Goal: Task Accomplishment & Management: Manage account settings

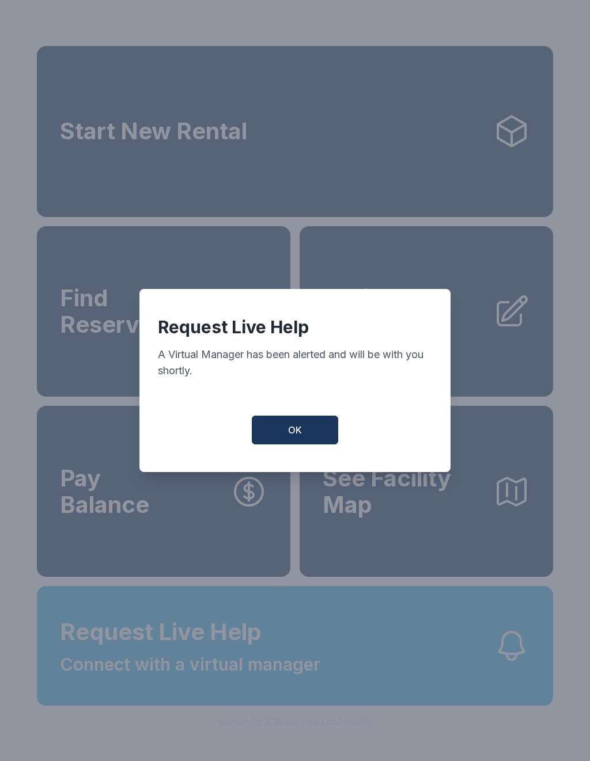
click at [293, 434] on span "OK" at bounding box center [295, 430] width 14 height 14
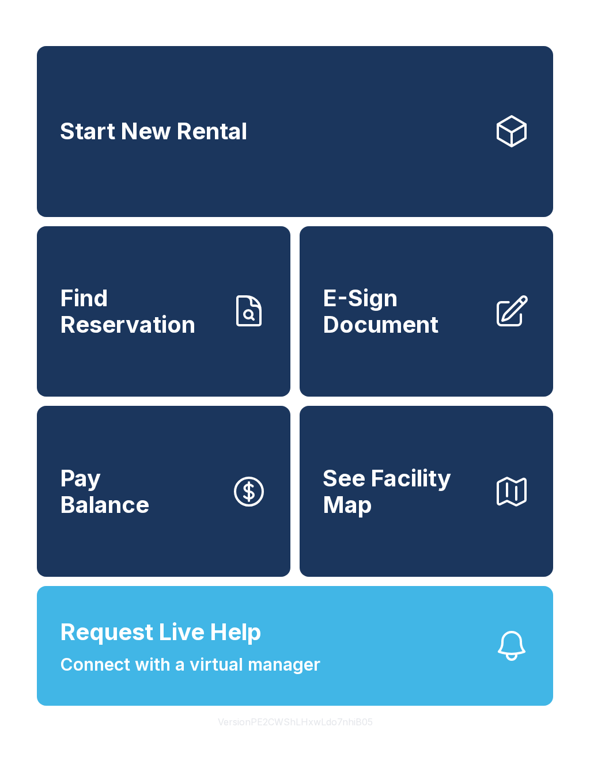
click at [454, 495] on span "See Facility Map" at bounding box center [402, 491] width 161 height 52
click at [184, 328] on span "Find Reservation" at bounding box center [140, 311] width 161 height 52
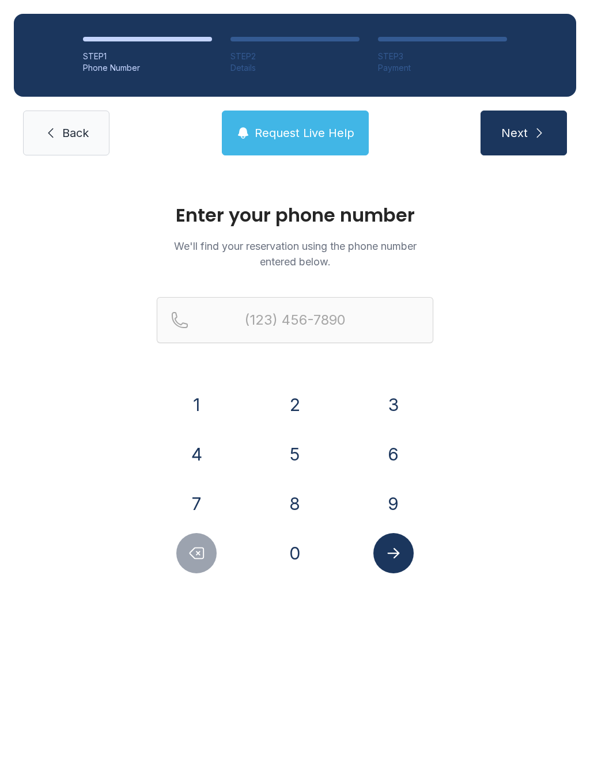
click at [216, 450] on button "4" at bounding box center [196, 454] width 40 height 40
click at [308, 410] on button "2" at bounding box center [295, 405] width 40 height 40
click at [401, 415] on button "3" at bounding box center [393, 405] width 40 height 40
click at [305, 501] on button "8" at bounding box center [295, 504] width 40 height 40
click at [400, 413] on button "3" at bounding box center [393, 405] width 40 height 40
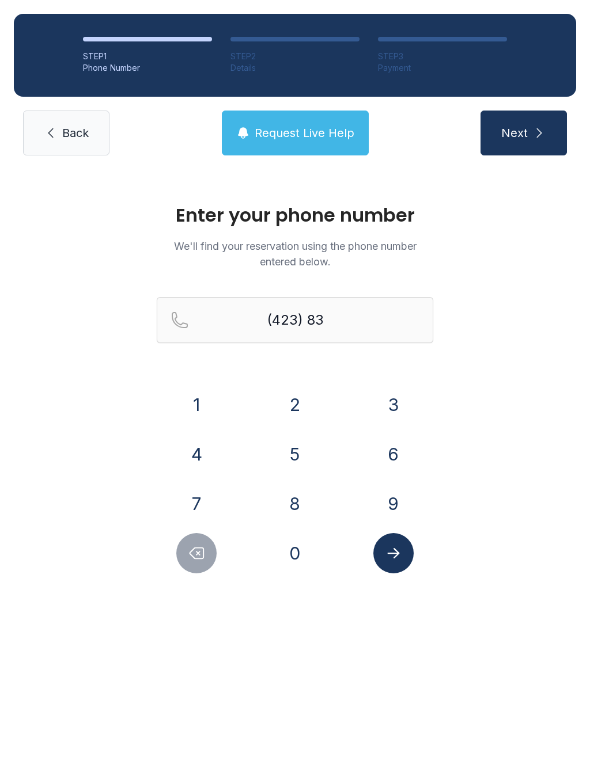
click at [298, 520] on button "8" at bounding box center [295, 504] width 40 height 40
click at [298, 454] on button "5" at bounding box center [295, 454] width 40 height 40
click at [295, 393] on button "2" at bounding box center [295, 405] width 40 height 40
click at [404, 502] on button "9" at bounding box center [393, 504] width 40 height 40
click at [202, 447] on button "4" at bounding box center [196, 454] width 40 height 40
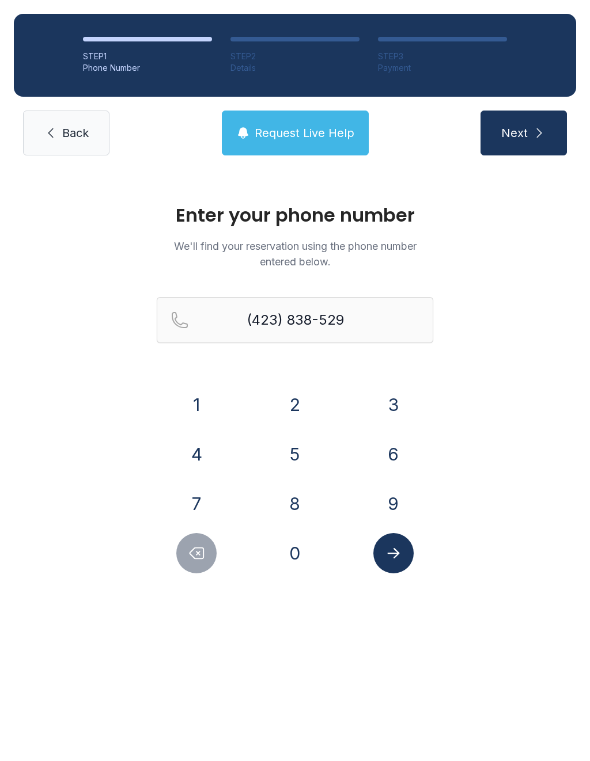
type input "[PHONE_NUMBER]"
click at [408, 554] on button "Submit lookup form" at bounding box center [393, 553] width 40 height 40
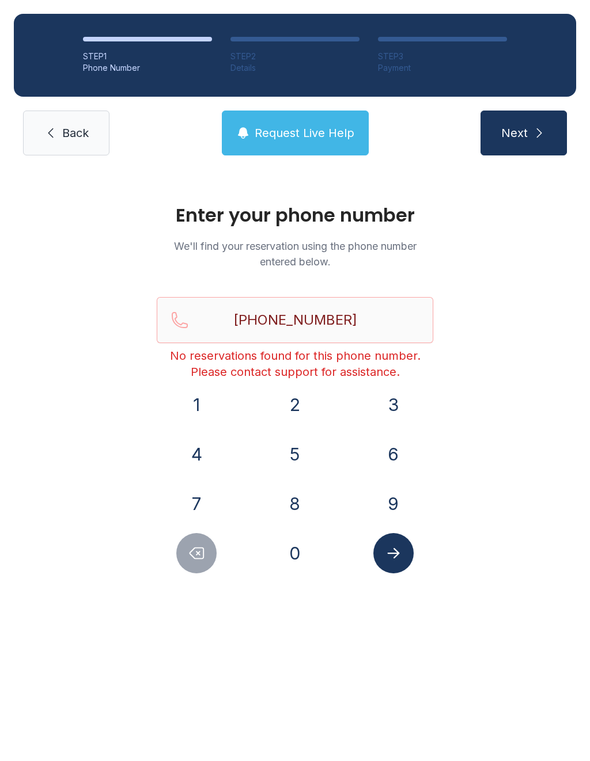
click at [62, 116] on link "Back" at bounding box center [66, 133] width 86 height 45
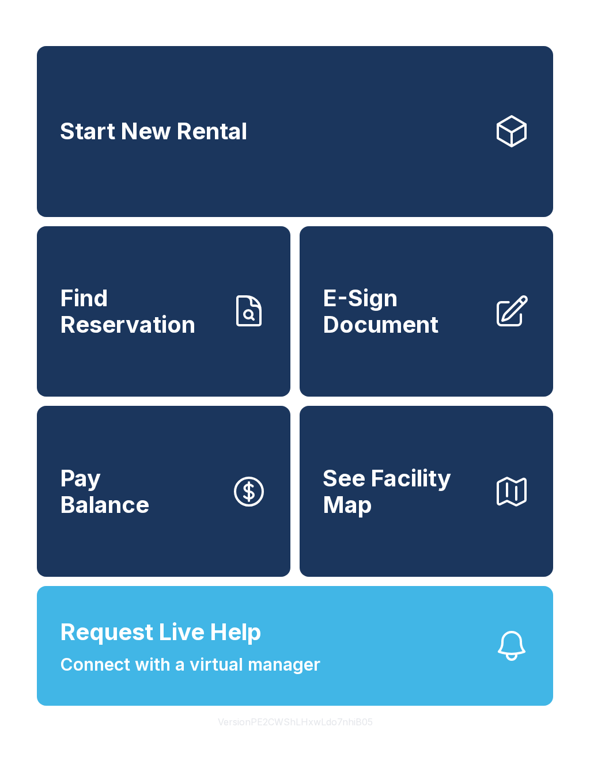
click at [302, 678] on span "Connect with a virtual manager" at bounding box center [190, 665] width 260 height 26
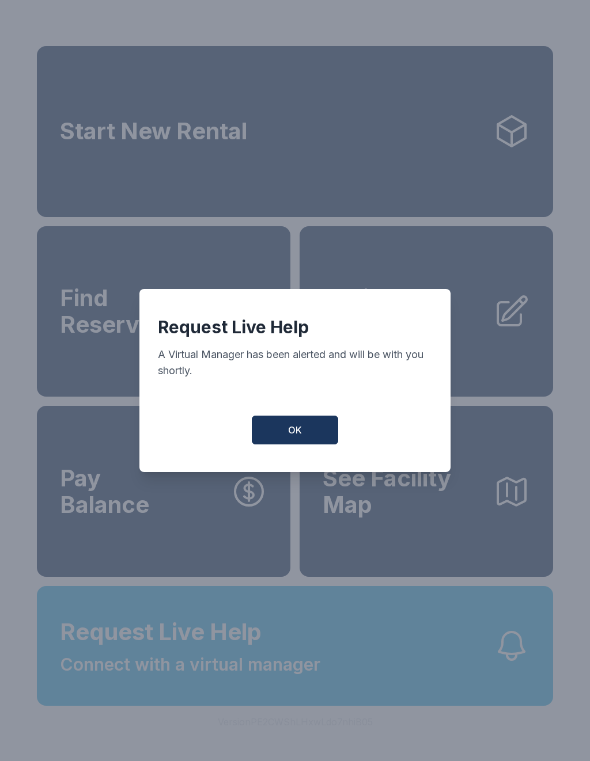
click at [299, 437] on span "OK" at bounding box center [295, 430] width 14 height 14
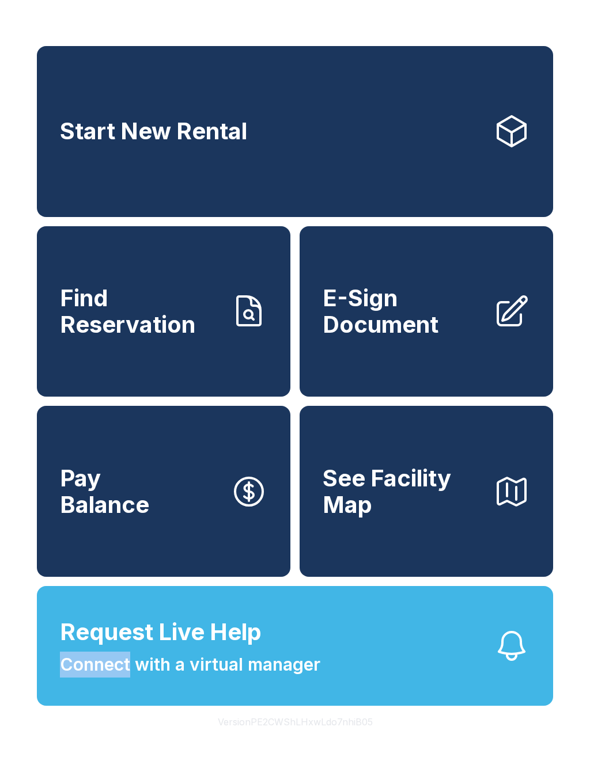
click at [438, 679] on button "Request Live Help Connect with a virtual manager" at bounding box center [295, 646] width 516 height 120
